Goal: Check status

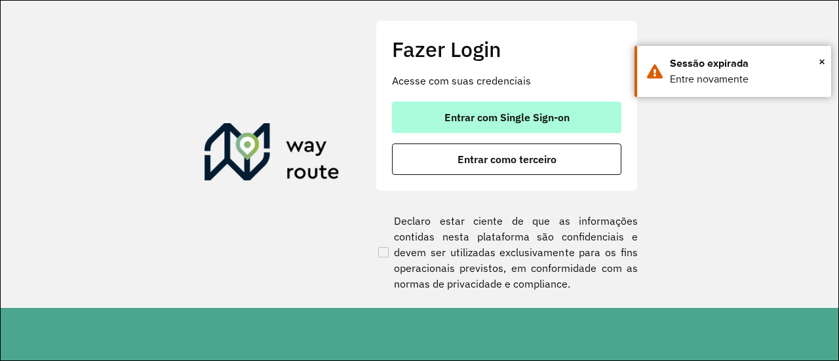
click at [547, 119] on span "Entrar com Single Sign-on" at bounding box center [507, 117] width 125 height 10
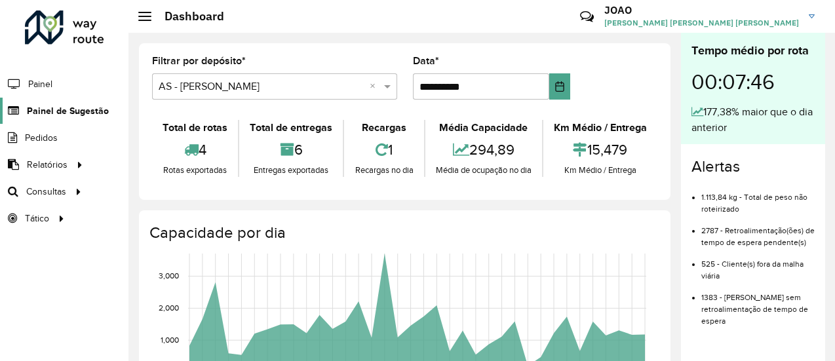
click at [71, 111] on span "Painel de Sugestão" at bounding box center [68, 111] width 82 height 14
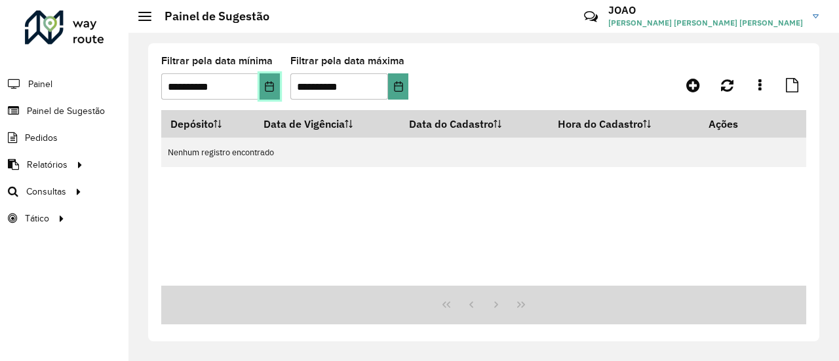
click at [269, 90] on icon "Choose Date" at bounding box center [269, 86] width 10 height 10
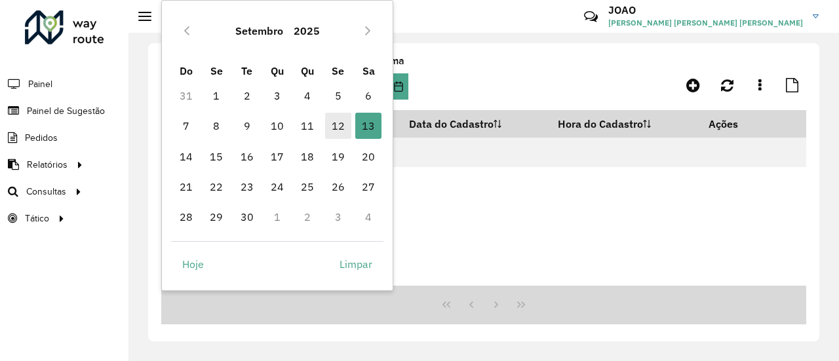
click at [339, 125] on span "12" at bounding box center [338, 126] width 26 height 26
type input "**********"
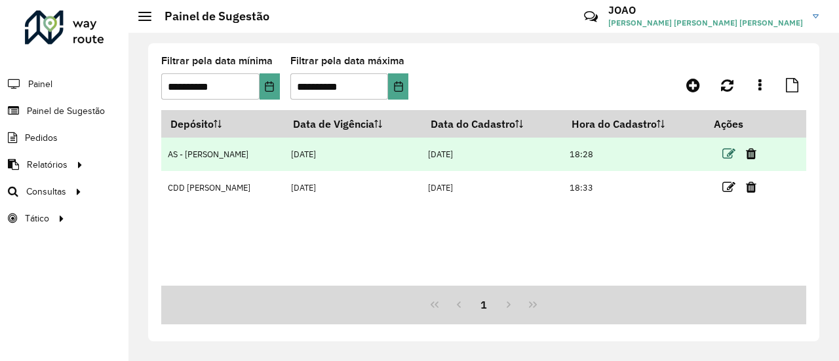
click at [726, 151] on icon at bounding box center [729, 154] width 13 height 13
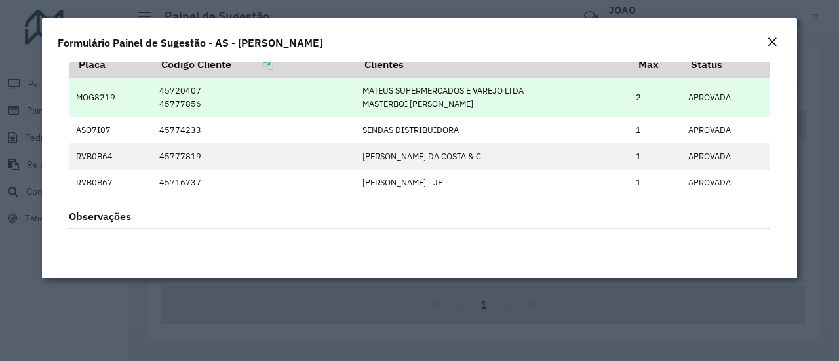
scroll to position [73, 0]
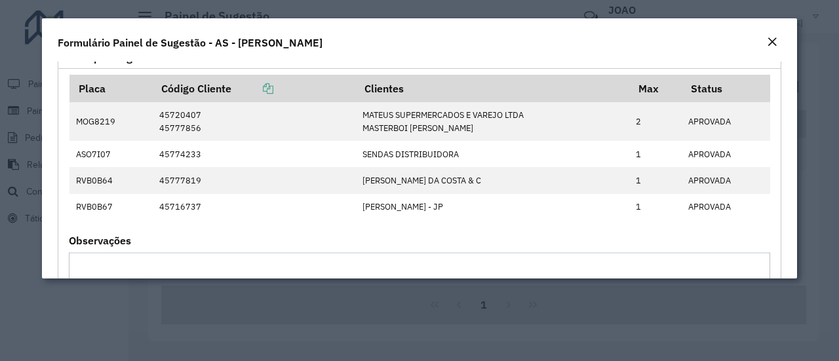
click at [774, 39] on em "Close" at bounding box center [772, 42] width 10 height 10
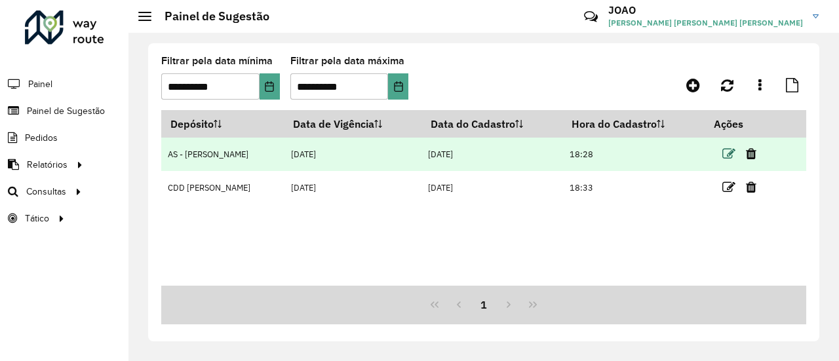
click at [730, 154] on icon at bounding box center [729, 154] width 13 height 13
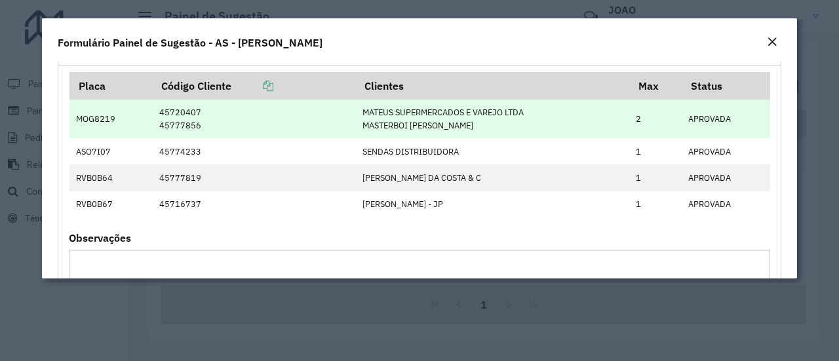
scroll to position [75, 0]
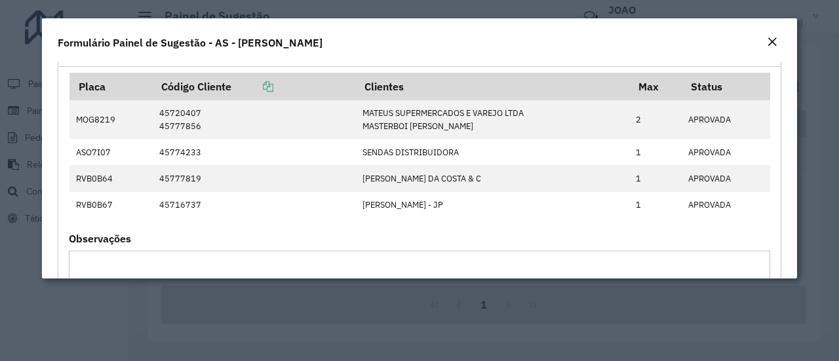
click at [775, 45] on em "Close" at bounding box center [772, 42] width 10 height 10
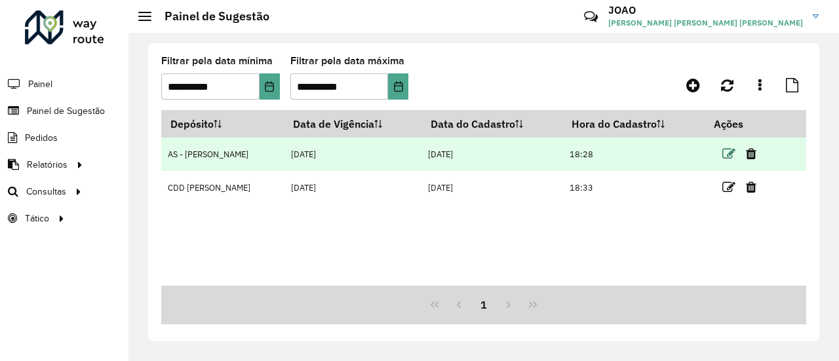
click at [731, 151] on icon at bounding box center [729, 154] width 13 height 13
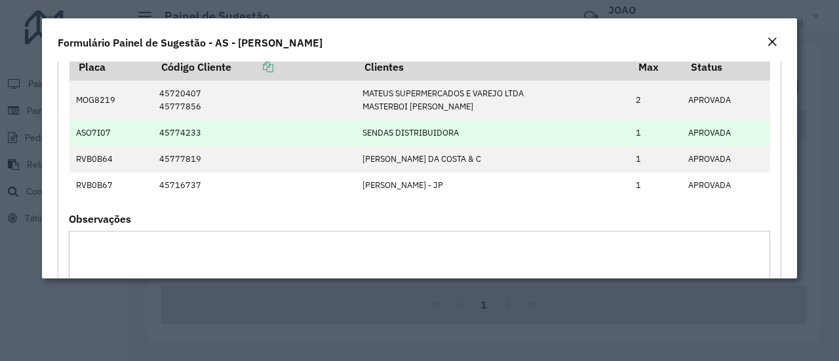
scroll to position [100, 0]
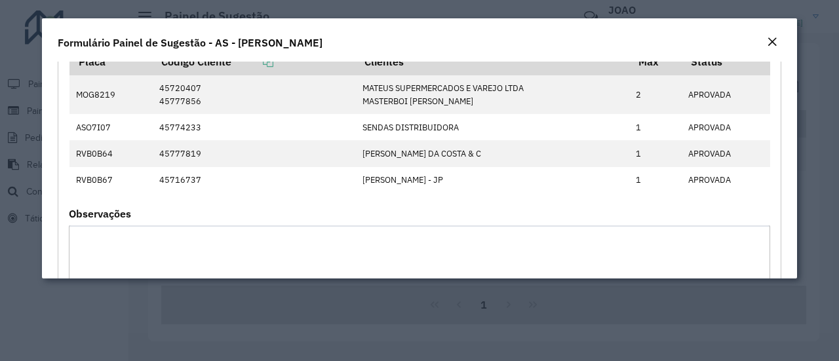
click at [774, 39] on em "Close" at bounding box center [772, 42] width 10 height 10
